Goal: Find specific page/section

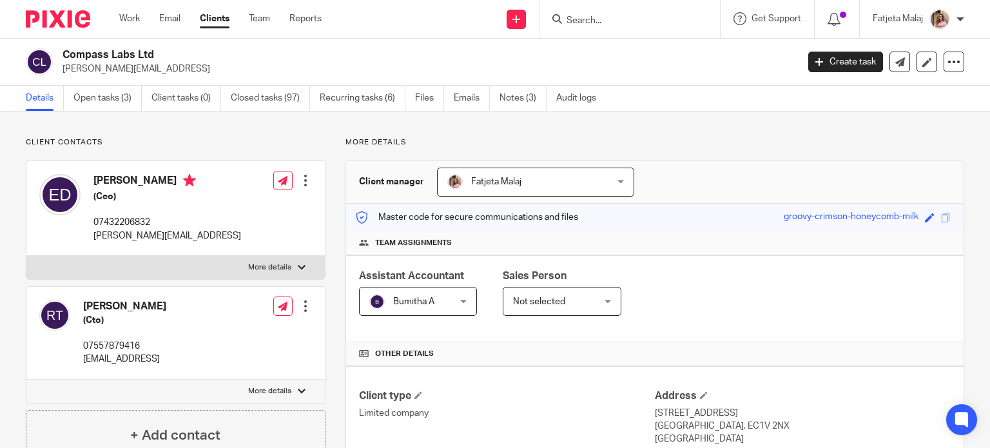
scroll to position [193, 0]
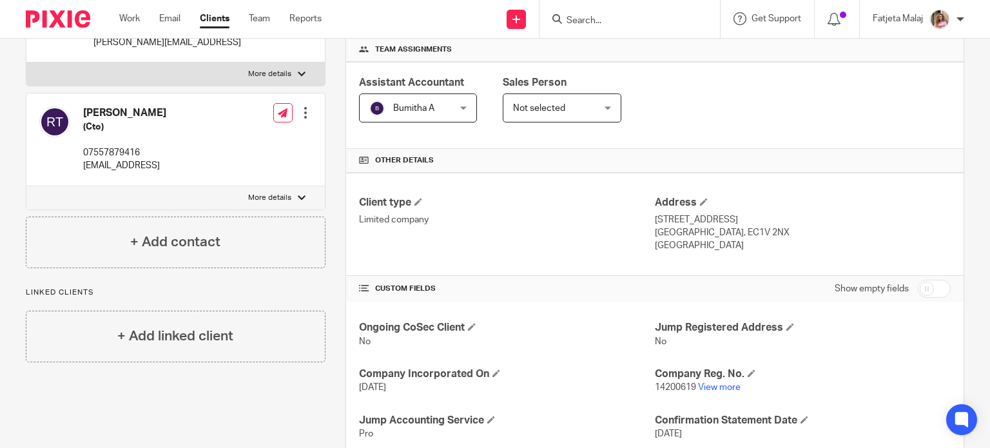
click at [663, 18] on input "Search" at bounding box center [623, 21] width 116 height 12
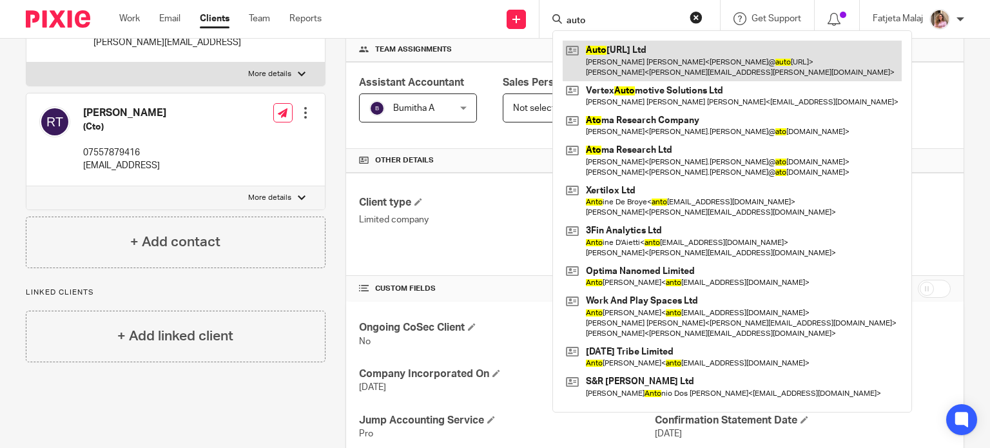
type input "auto"
click at [681, 70] on link at bounding box center [732, 61] width 339 height 40
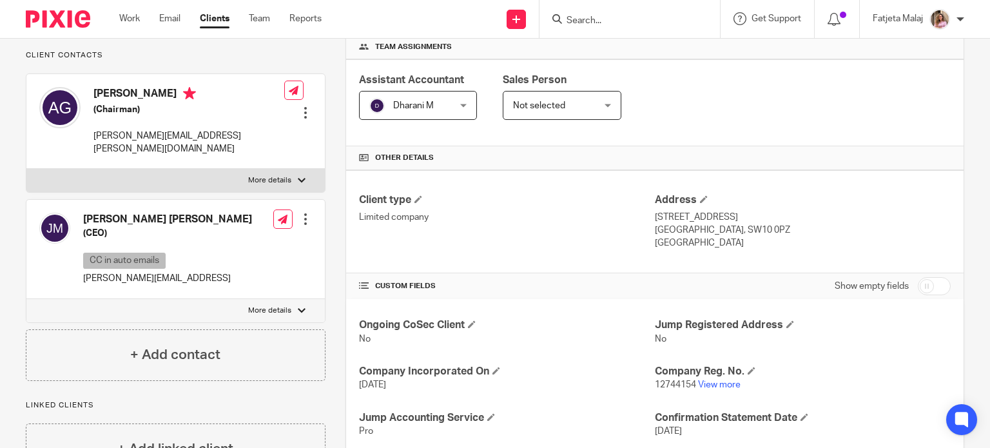
scroll to position [258, 0]
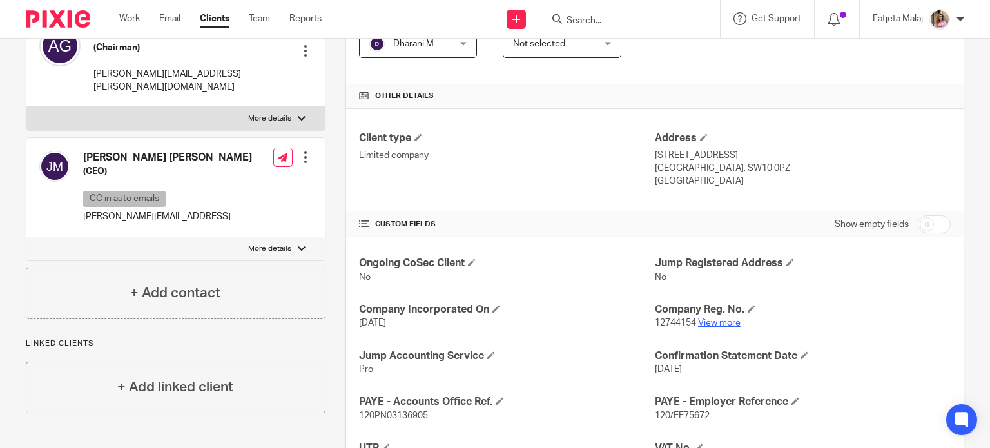
click at [714, 318] on link "View more" at bounding box center [719, 322] width 43 height 9
click at [627, 15] on input "Search" at bounding box center [623, 21] width 116 height 12
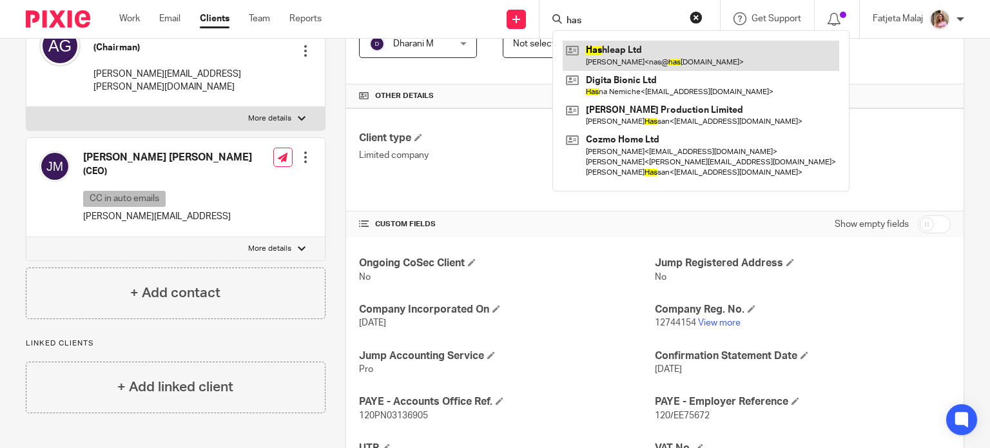
type input "has"
click at [652, 48] on link at bounding box center [701, 56] width 277 height 30
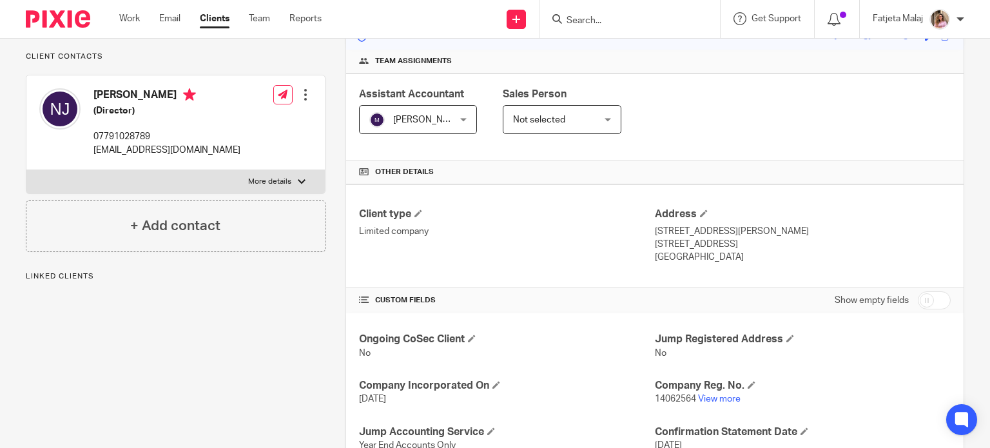
scroll to position [193, 0]
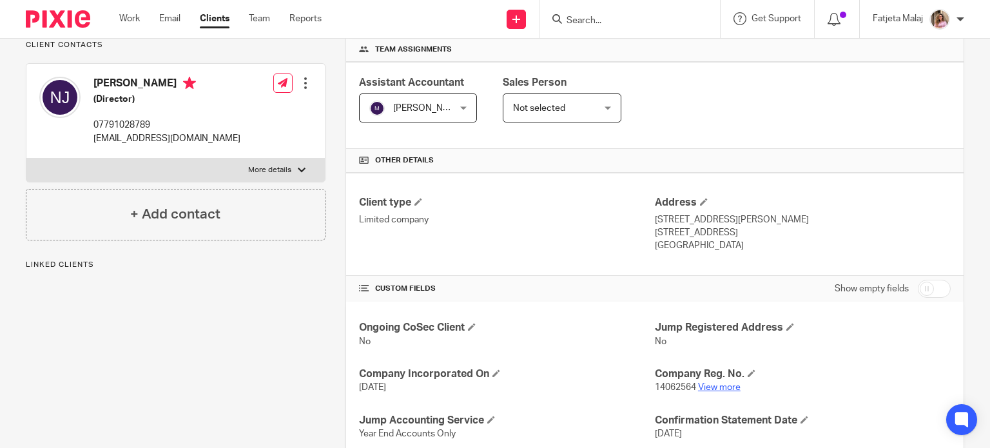
click at [716, 391] on link "View more" at bounding box center [719, 387] width 43 height 9
click at [594, 38] on div at bounding box center [630, 19] width 180 height 38
click at [594, 20] on input "Search" at bounding box center [623, 21] width 116 height 12
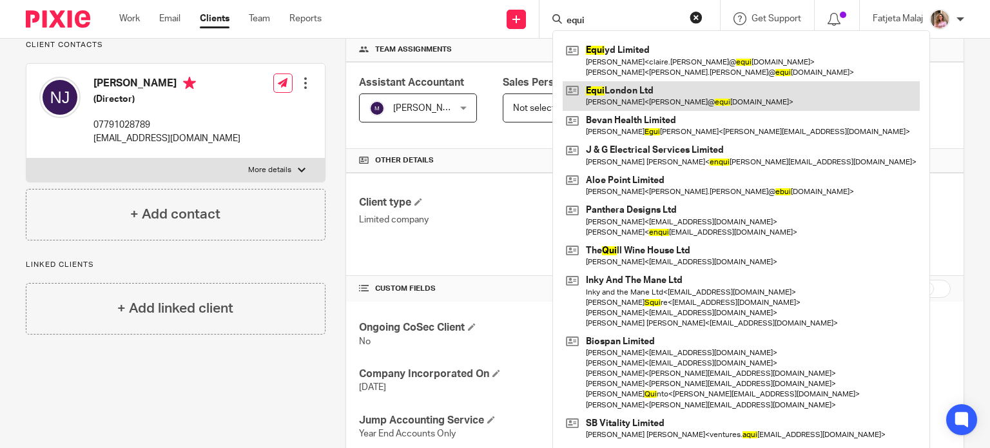
type input "equi"
click at [633, 92] on link at bounding box center [741, 96] width 357 height 30
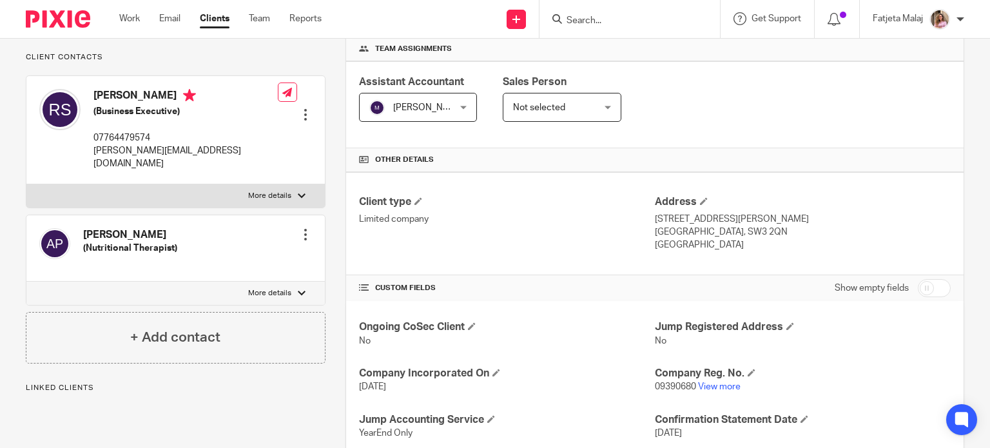
scroll to position [322, 0]
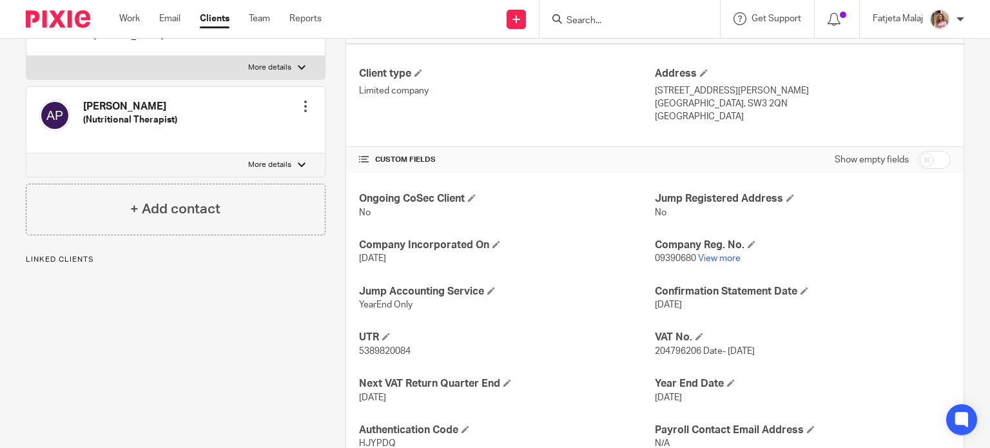
click at [711, 251] on div "Company Reg. No. 09390680 View more" at bounding box center [803, 252] width 296 height 27
click at [709, 255] on link "View more" at bounding box center [719, 258] width 43 height 9
